Goal: Information Seeking & Learning: Check status

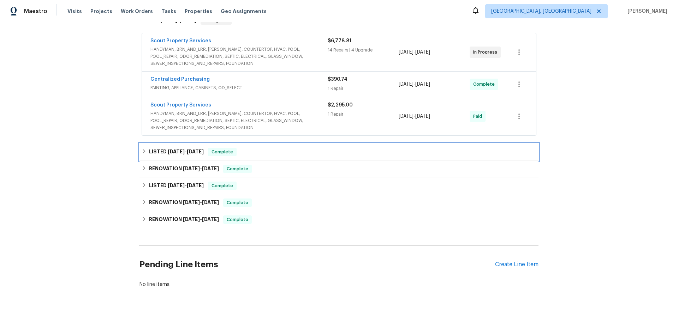
drag, startPoint x: 145, startPoint y: 151, endPoint x: 126, endPoint y: 164, distance: 23.1
click at [145, 151] on div "LISTED 4/28/25 - 4/28/25 Complete" at bounding box center [338, 152] width 399 height 17
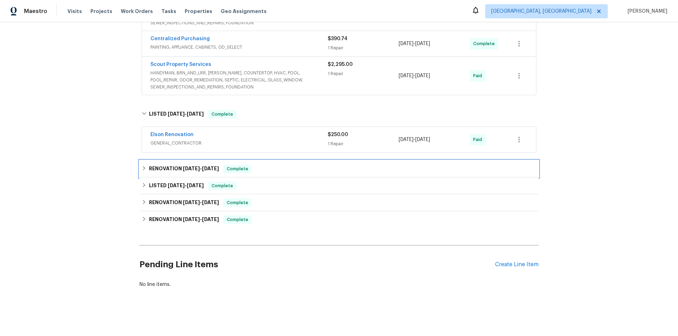
drag, startPoint x: 151, startPoint y: 170, endPoint x: 117, endPoint y: 182, distance: 36.3
click at [151, 170] on div "RENOVATION 3/17/25 - 3/17/25 Complete" at bounding box center [338, 169] width 399 height 17
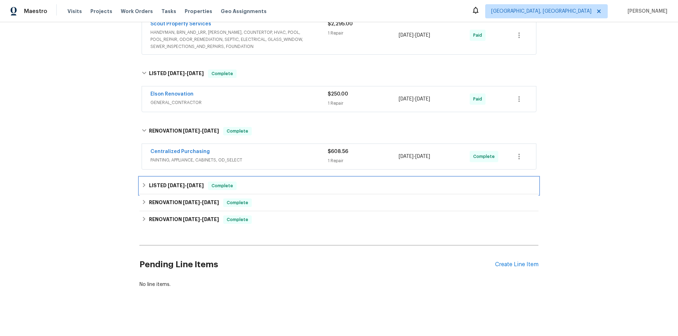
drag, startPoint x: 150, startPoint y: 186, endPoint x: 117, endPoint y: 189, distance: 32.6
click at [149, 186] on h6 "LISTED 3/12/25 - 3/13/25" at bounding box center [176, 186] width 55 height 8
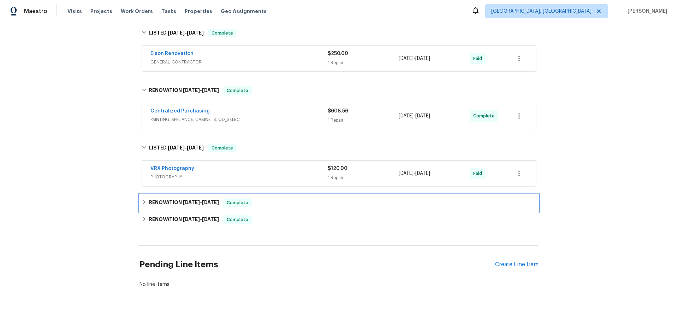
drag, startPoint x: 146, startPoint y: 197, endPoint x: 136, endPoint y: 202, distance: 10.6
click at [146, 199] on div "RENOVATION 3/5/25 - 3/7/25 Complete" at bounding box center [339, 203] width 395 height 8
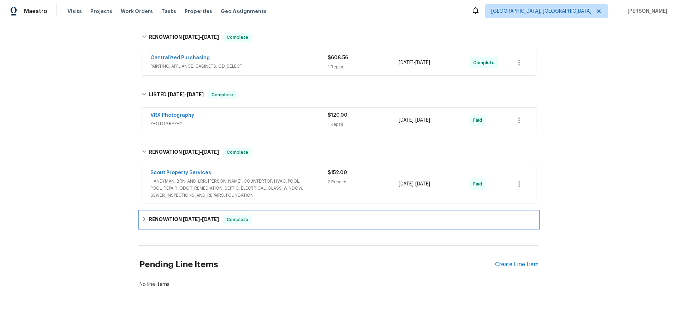
click at [146, 221] on div "RENOVATION 2/11/25 - 2/28/25 Complete" at bounding box center [338, 219] width 399 height 17
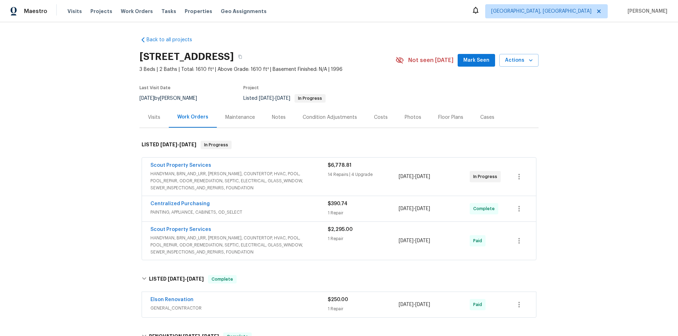
click at [100, 131] on div "Back to all projects 11283 Finchley Ln, Jacksonville, FL 32223 3 Beds | 2 Baths…" at bounding box center [339, 179] width 678 height 314
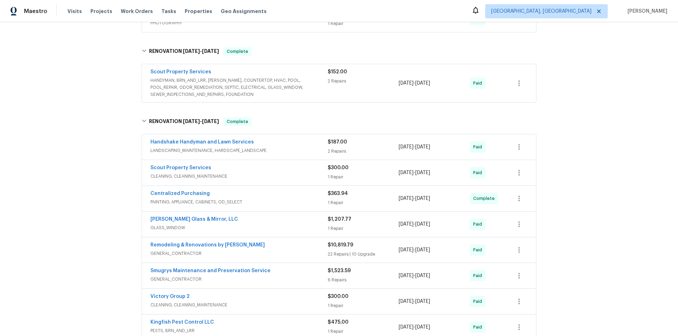
click at [113, 142] on div "Back to all projects 11283 Finchley Ln, Jacksonville, FL 32223 3 Beds | 2 Baths…" at bounding box center [339, 179] width 678 height 314
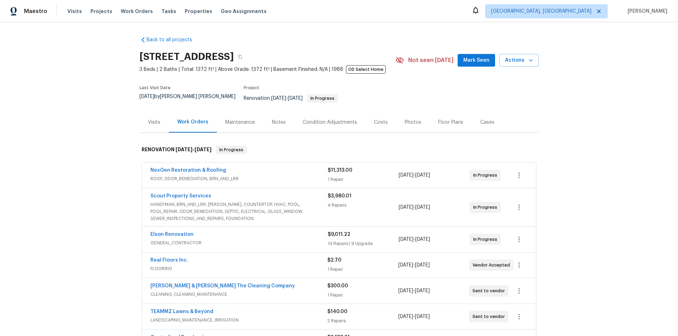
click at [95, 144] on div "Back to all projects [STREET_ADDRESS] 3 Beds | 2 Baths | Total: 1372 ft² | Abov…" at bounding box center [339, 179] width 678 height 314
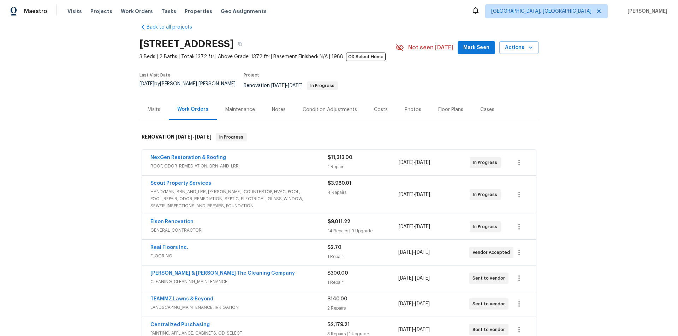
scroll to position [35, 0]
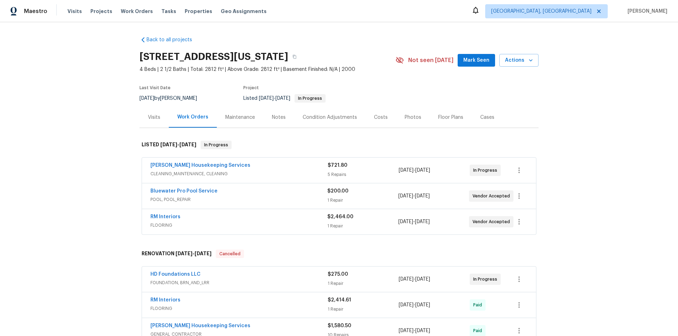
click at [108, 148] on div "Back to all projects 100 Missouri Dr, Harker Heights, TX 76548 4 Beds | 2 1/2 B…" at bounding box center [339, 179] width 678 height 314
click at [87, 156] on div "Back to all projects 100 Missouri Dr, Harker Heights, TX 76548 4 Beds | 2 1/2 B…" at bounding box center [339, 179] width 678 height 314
click at [78, 143] on div "Back to all projects 100 Missouri Dr, Harker Heights, TX 76548 4 Beds | 2 1/2 B…" at bounding box center [339, 179] width 678 height 314
click at [89, 119] on div "Back to all projects 100 Missouri Dr, Harker Heights, TX 76548 4 Beds | 2 1/2 B…" at bounding box center [339, 179] width 678 height 314
click at [79, 144] on div "Back to all projects 100 Missouri Dr, Harker Heights, TX 76548 4 Beds | 2 1/2 B…" at bounding box center [339, 179] width 678 height 314
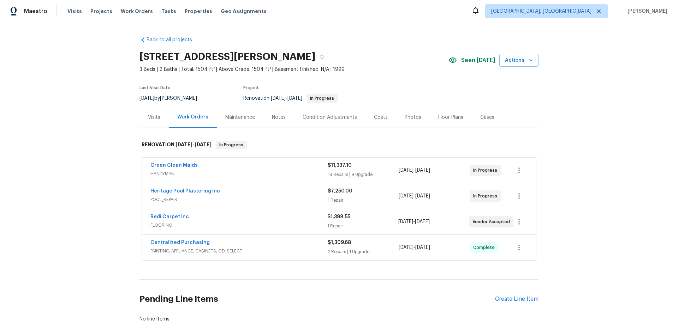
click at [105, 178] on div "Back to all projects 2753 Saigon Dr, Henderson, NV 89052 3 Beds | 2 Baths | Tot…" at bounding box center [339, 179] width 678 height 314
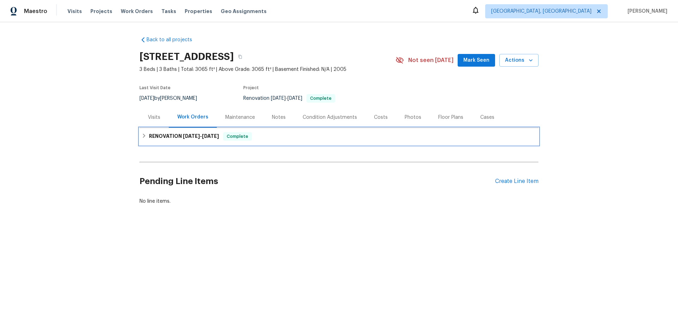
click at [158, 135] on h6 "RENOVATION [DATE] - [DATE]" at bounding box center [184, 136] width 70 height 8
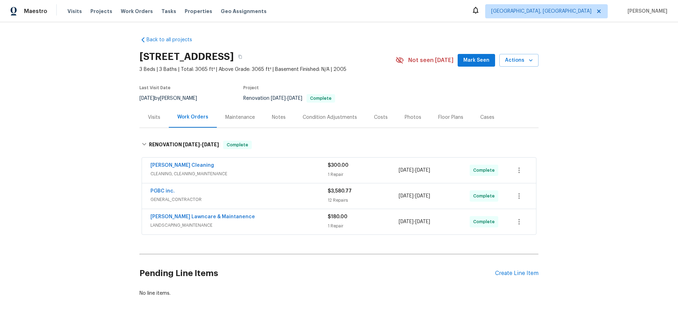
click at [93, 111] on div "Back to all projects 15556 Topspin Way, Rancho Murieta, CA 95683 3 Beds | 3 Bat…" at bounding box center [339, 179] width 678 height 314
click at [93, 138] on div "Back to all projects 15556 Topspin Way, Rancho Murieta, CA 95683 3 Beds | 3 Bat…" at bounding box center [339, 179] width 678 height 314
click at [97, 112] on div "Back to all projects 15556 Topspin Way, Rancho Murieta, CA 95683 3 Beds | 3 Bat…" at bounding box center [339, 179] width 678 height 314
click at [62, 111] on div "Back to all projects 15556 Topspin Way, Rancho Murieta, CA 95683 3 Beds | 3 Bat…" at bounding box center [339, 179] width 678 height 314
click at [86, 144] on div "Back to all projects 15556 Topspin Way, Rancho Murieta, CA 95683 3 Beds | 3 Bat…" at bounding box center [339, 179] width 678 height 314
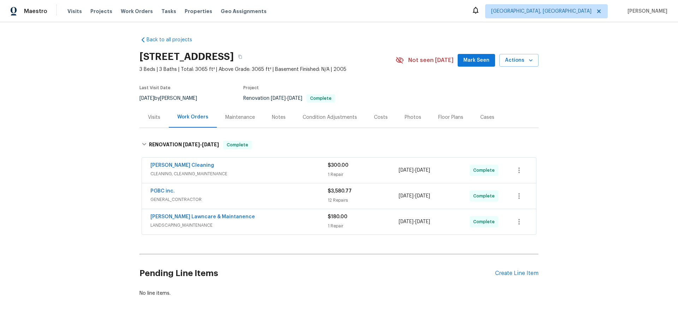
click at [112, 139] on div "Back to all projects 15556 Topspin Way, Rancho Murieta, CA 95683 3 Beds | 3 Bat…" at bounding box center [339, 179] width 678 height 314
click at [98, 112] on div "Back to all projects 15556 Topspin Way, Rancho Murieta, CA 95683 3 Beds | 3 Bat…" at bounding box center [339, 179] width 678 height 314
click at [110, 110] on div "Back to all projects 15556 Topspin Way, Rancho Murieta, CA 95683 3 Beds | 3 Bat…" at bounding box center [339, 179] width 678 height 314
click at [64, 143] on div "Back to all projects 15556 Topspin Way, Rancho Murieta, CA 95683 3 Beds | 3 Bat…" at bounding box center [339, 179] width 678 height 314
click at [87, 159] on div "Back to all projects 15556 Topspin Way, Rancho Murieta, CA 95683 3 Beds | 3 Bat…" at bounding box center [339, 179] width 678 height 314
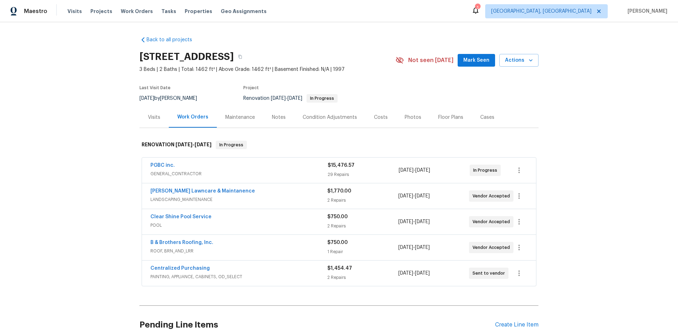
click at [91, 151] on div "Back to all projects [STREET_ADDRESS] 3 Beds | 2 Baths | Total: 1462 ft² | Abov…" at bounding box center [339, 179] width 678 height 314
